Goal: Register for event/course

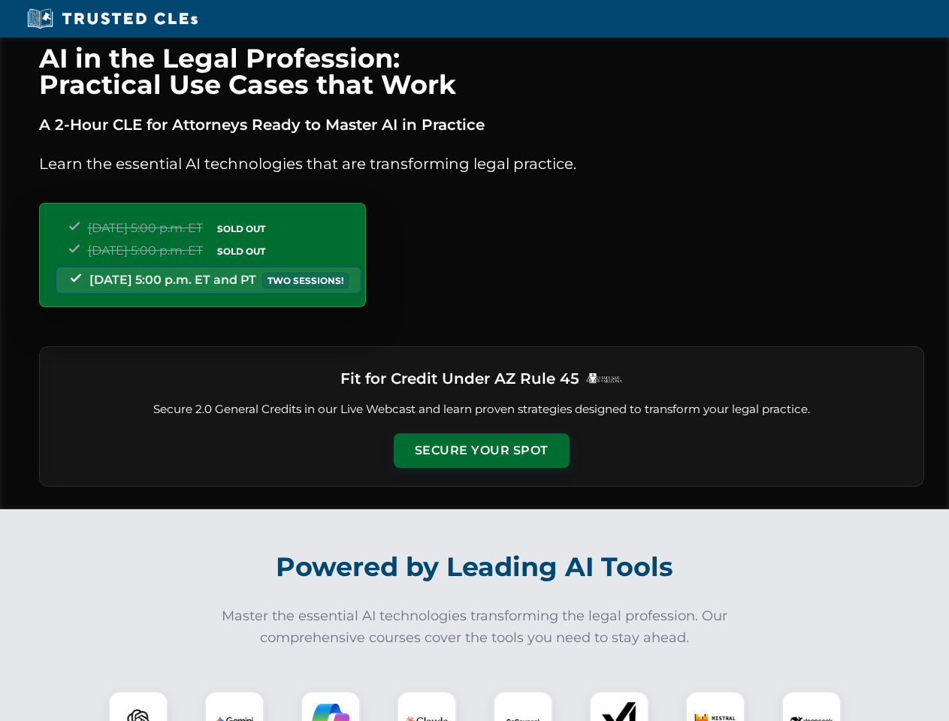
click at [481, 451] on button "Secure Your Spot" at bounding box center [482, 450] width 176 height 35
click at [138, 706] on img at bounding box center [138, 721] width 44 height 44
